Goal: Contribute content: Add original content to the website for others to see

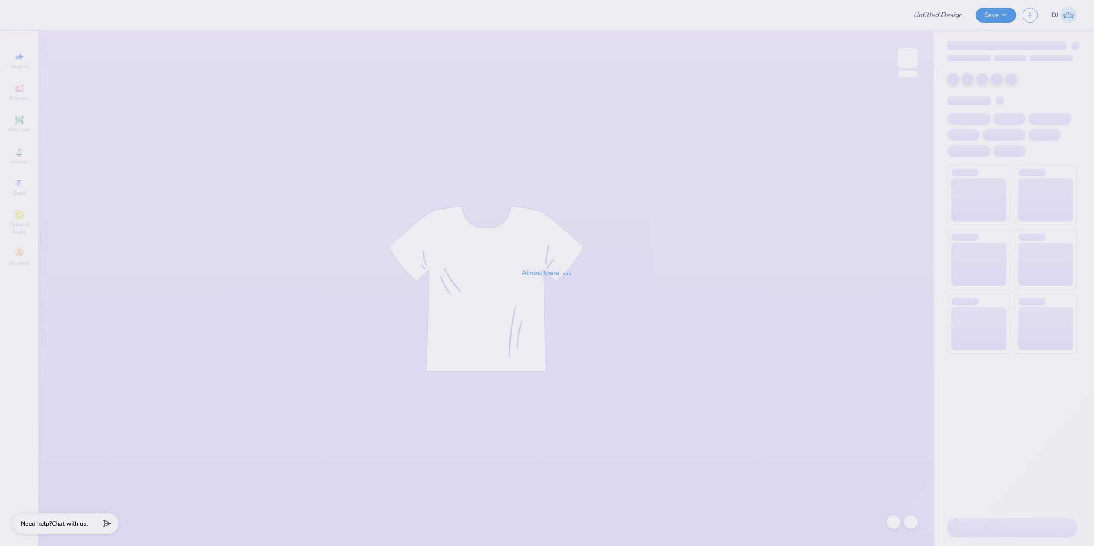
type input "Ramblers Chain Link Shirts"
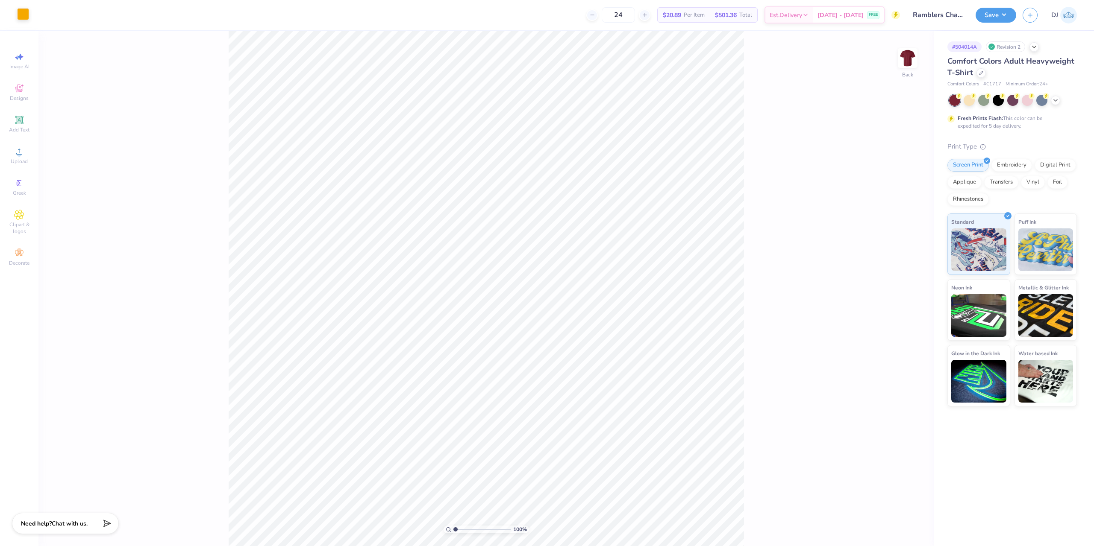
click at [22, 16] on div at bounding box center [23, 14] width 12 height 12
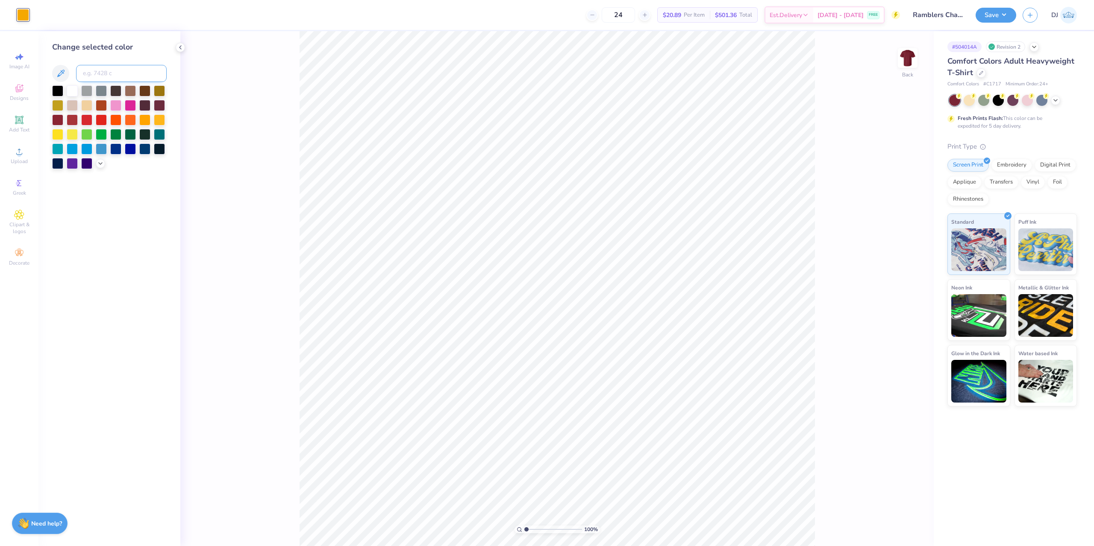
click at [120, 74] on input at bounding box center [121, 73] width 91 height 17
paste input
click at [120, 74] on input at bounding box center [121, 73] width 91 height 17
type input "1"
click at [989, 12] on button "Save" at bounding box center [995, 13] width 41 height 15
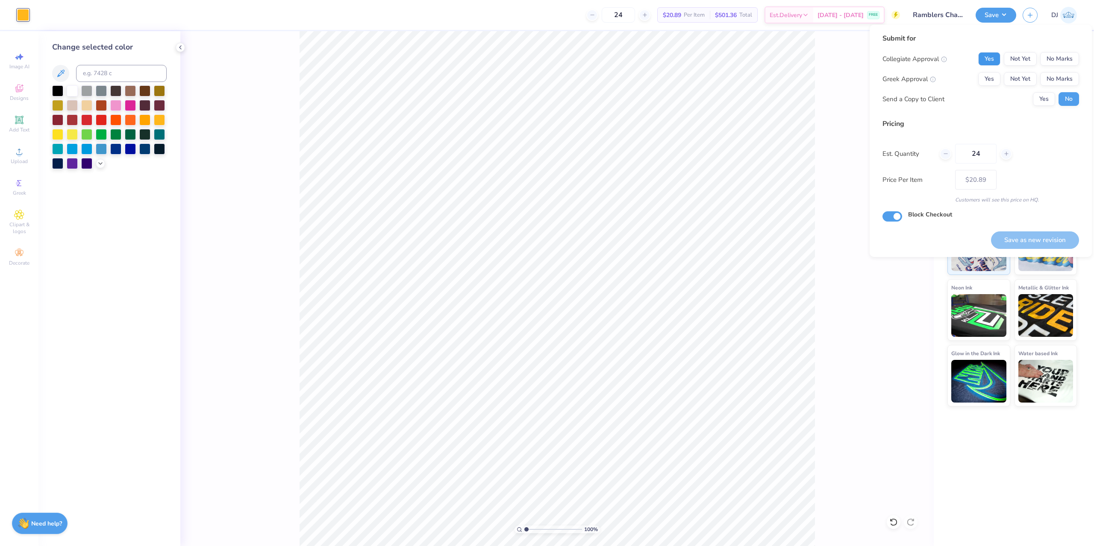
click at [989, 62] on button "Yes" at bounding box center [989, 59] width 22 height 14
click at [1048, 82] on button "No Marks" at bounding box center [1059, 79] width 39 height 14
click at [1047, 244] on button "Save as new revision" at bounding box center [1035, 241] width 88 height 18
type input "$20.89"
